Goal: Task Accomplishment & Management: Manage account settings

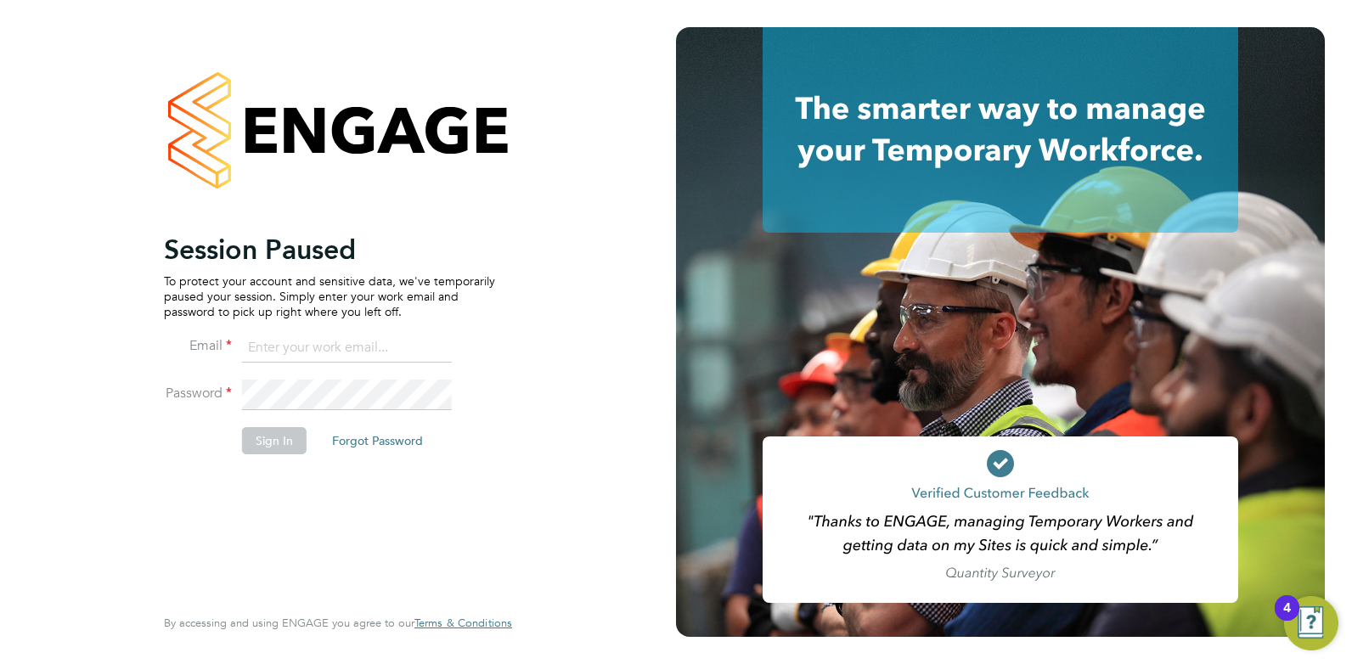
click at [330, 342] on input at bounding box center [347, 348] width 210 height 31
click at [331, 341] on input "[EMAIL_ADDRESS][DOMAIN_NAME]" at bounding box center [347, 348] width 210 height 31
type input "[PERSON_NAME][EMAIL_ADDRESS][DOMAIN_NAME]"
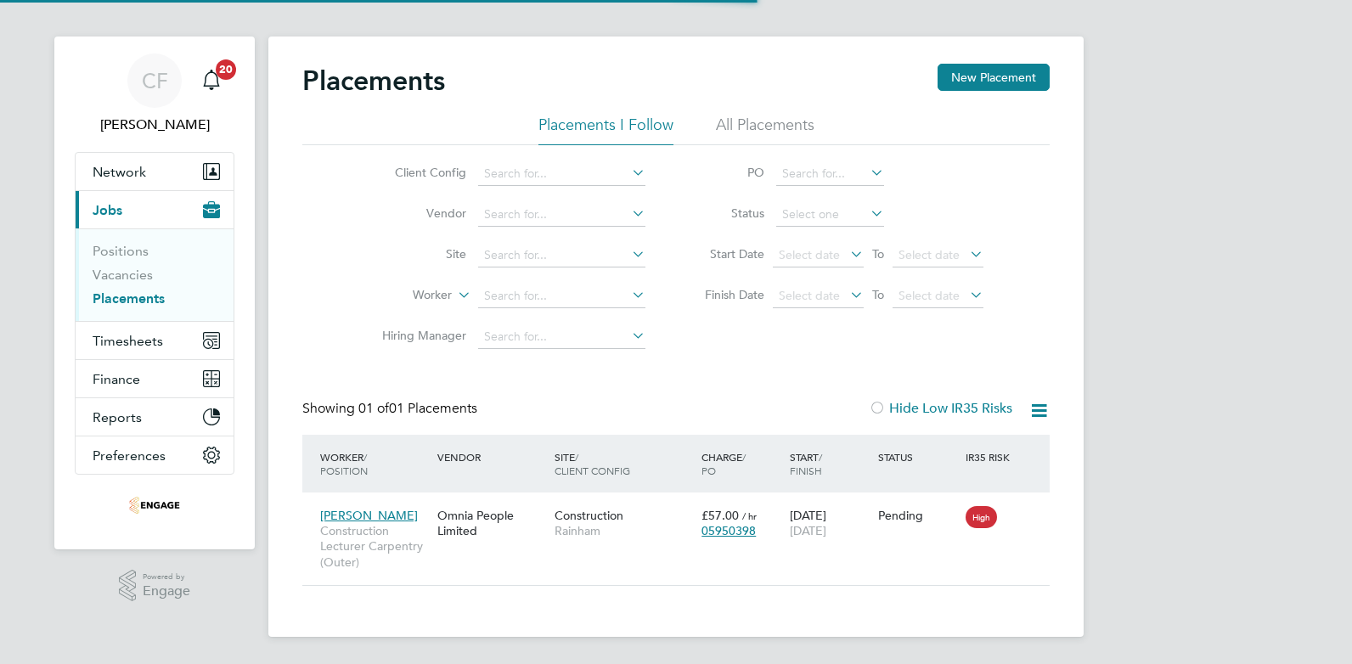
scroll to position [16, 80]
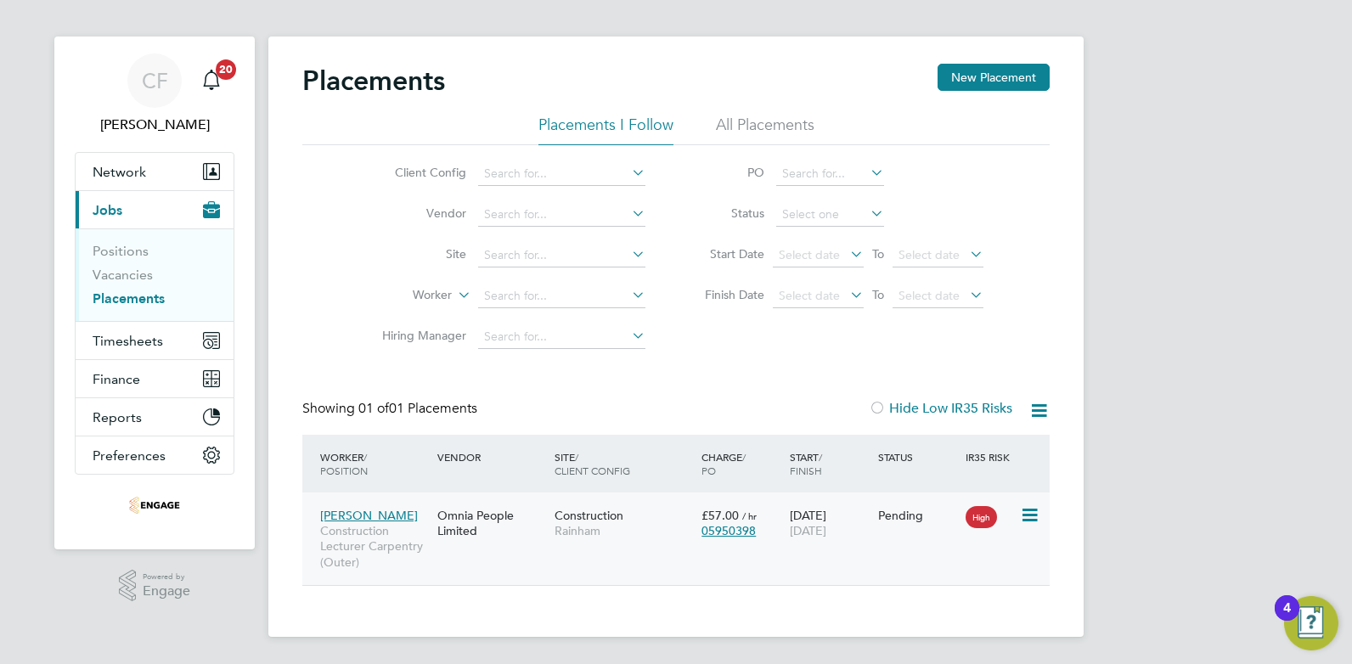
click at [812, 525] on span "24 Oct 2025" at bounding box center [808, 530] width 37 height 15
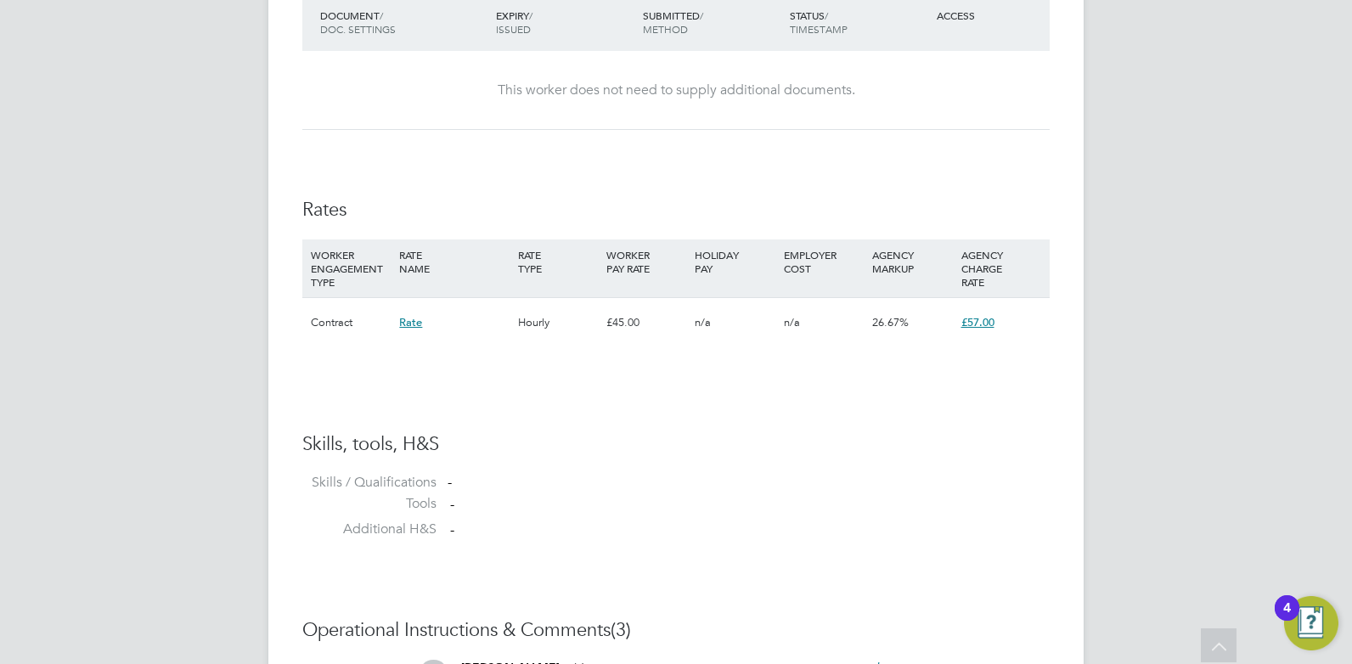
scroll to position [1536, 0]
